Goal: Information Seeking & Learning: Check status

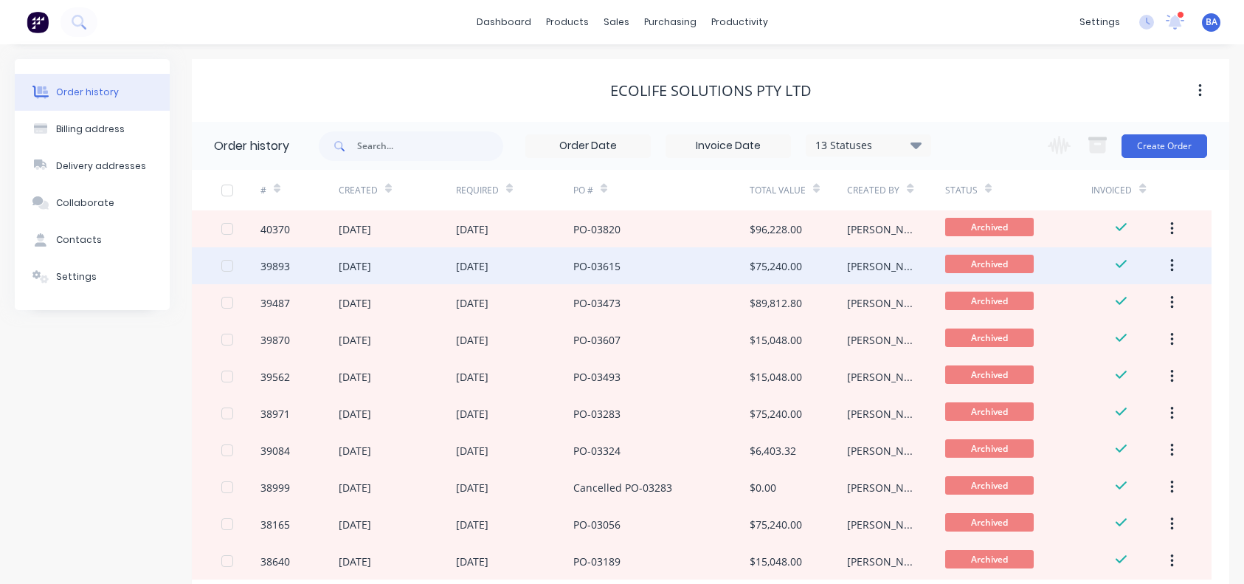
scroll to position [94, 0]
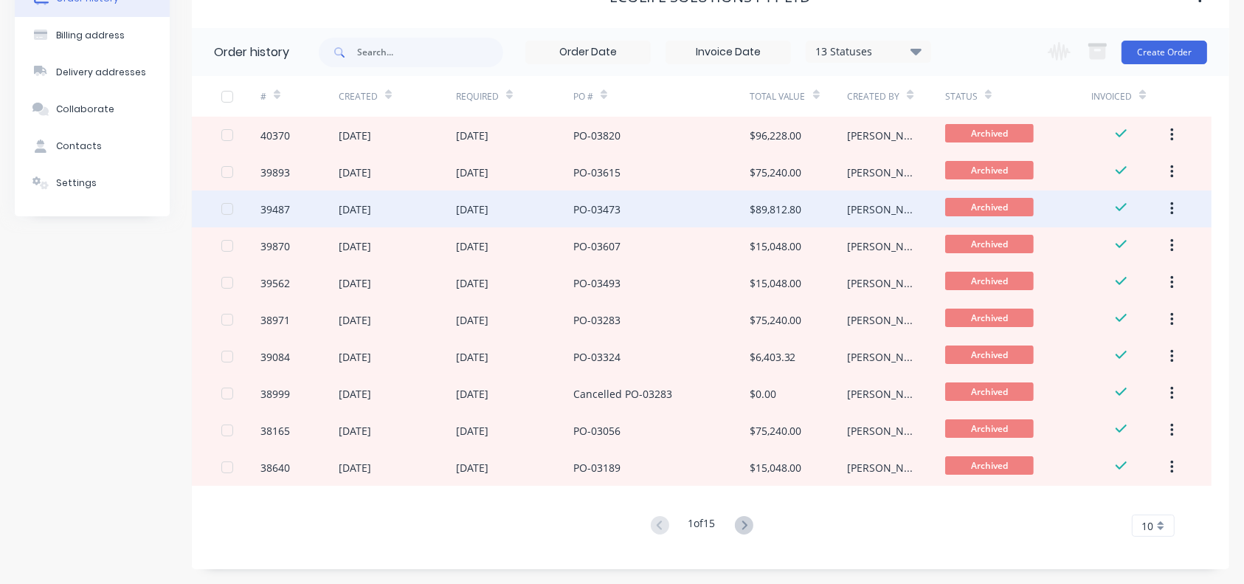
click at [517, 198] on div "[DATE]" at bounding box center [514, 208] width 117 height 37
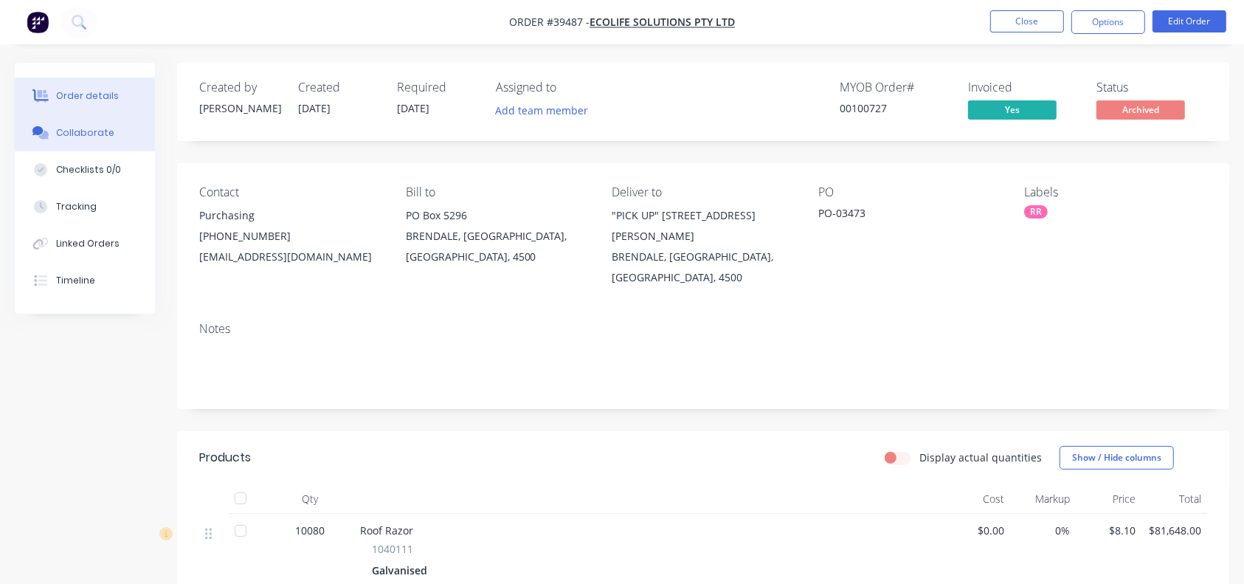
click at [96, 137] on div "Collaborate" at bounding box center [85, 132] width 58 height 13
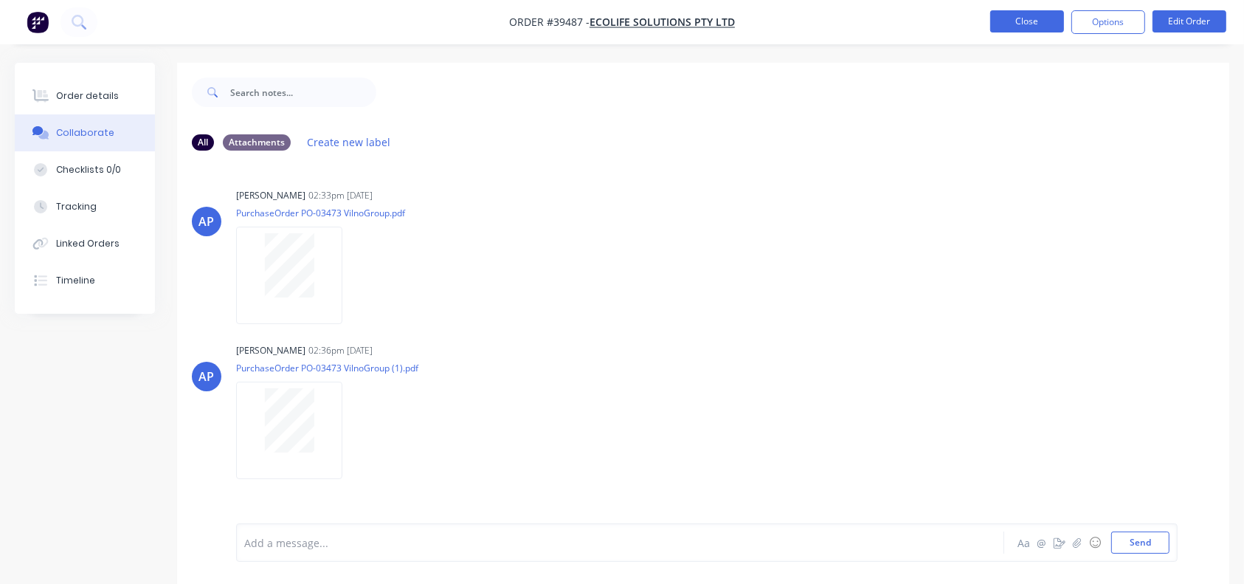
click at [1029, 23] on button "Close" at bounding box center [1027, 21] width 74 height 22
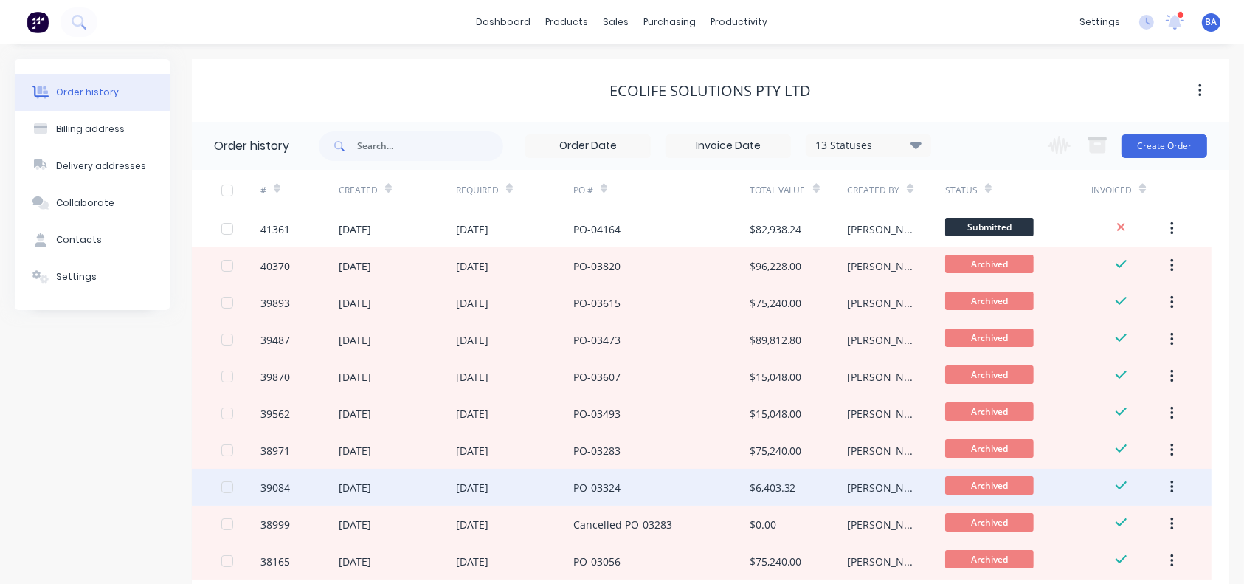
click at [550, 481] on div "[DATE]" at bounding box center [514, 486] width 117 height 37
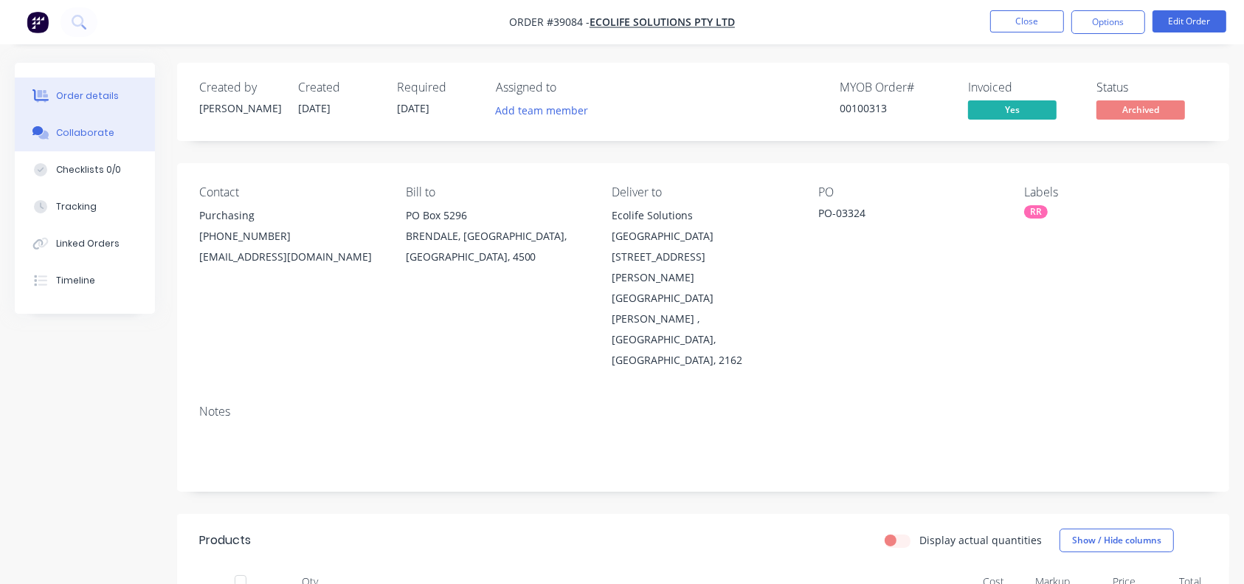
click at [57, 136] on div "Collaborate" at bounding box center [85, 132] width 58 height 13
